Goal: Book appointment/travel/reservation

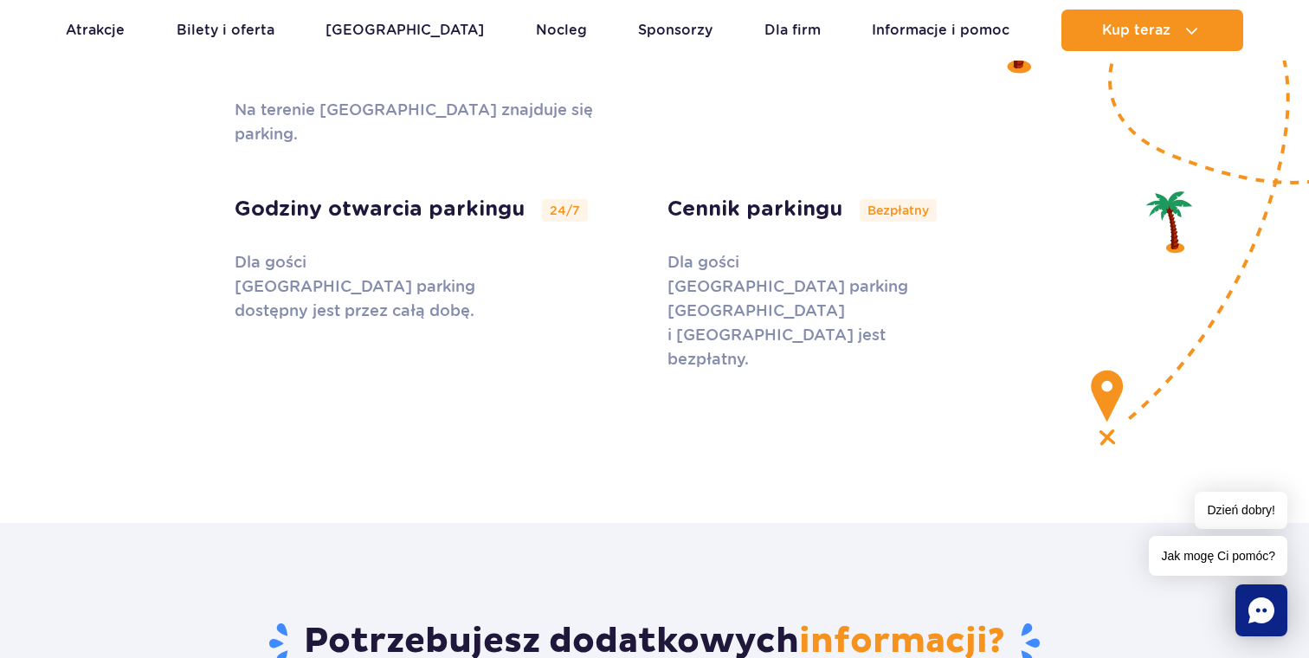
scroll to position [5638, 0]
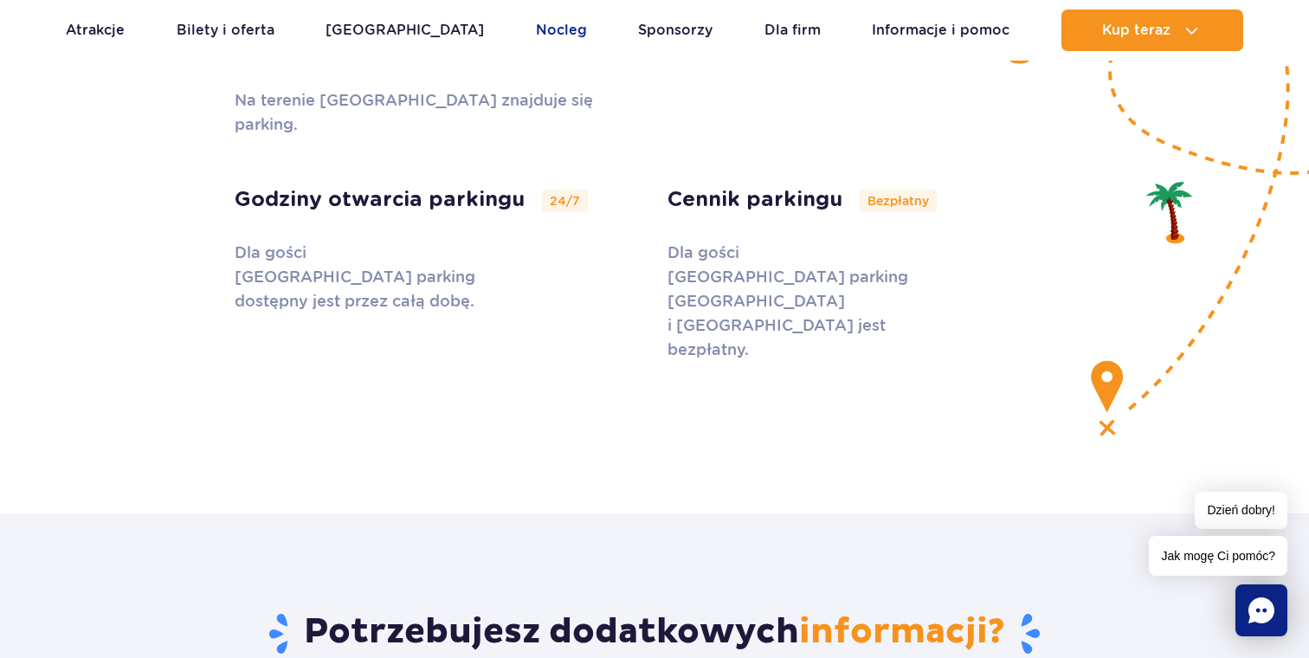
click at [536, 27] on link "Nocleg" at bounding box center [561, 31] width 51 height 42
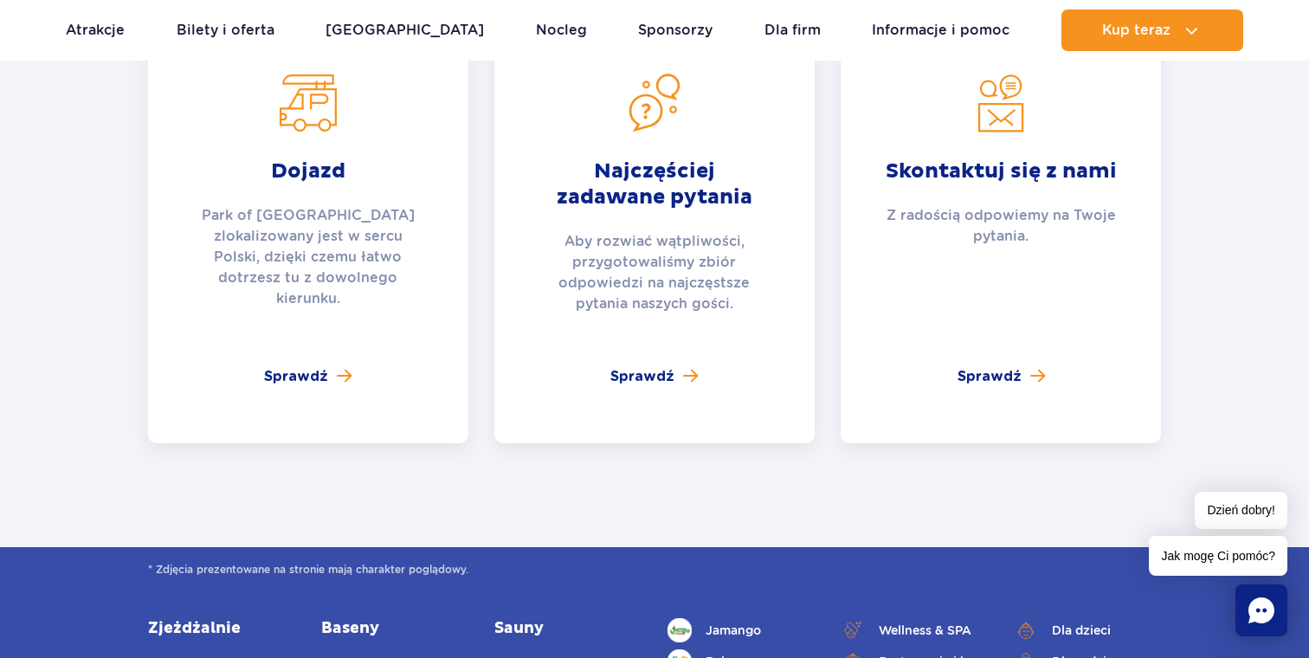
scroll to position [6472, 0]
